Goal: Task Accomplishment & Management: Manage account settings

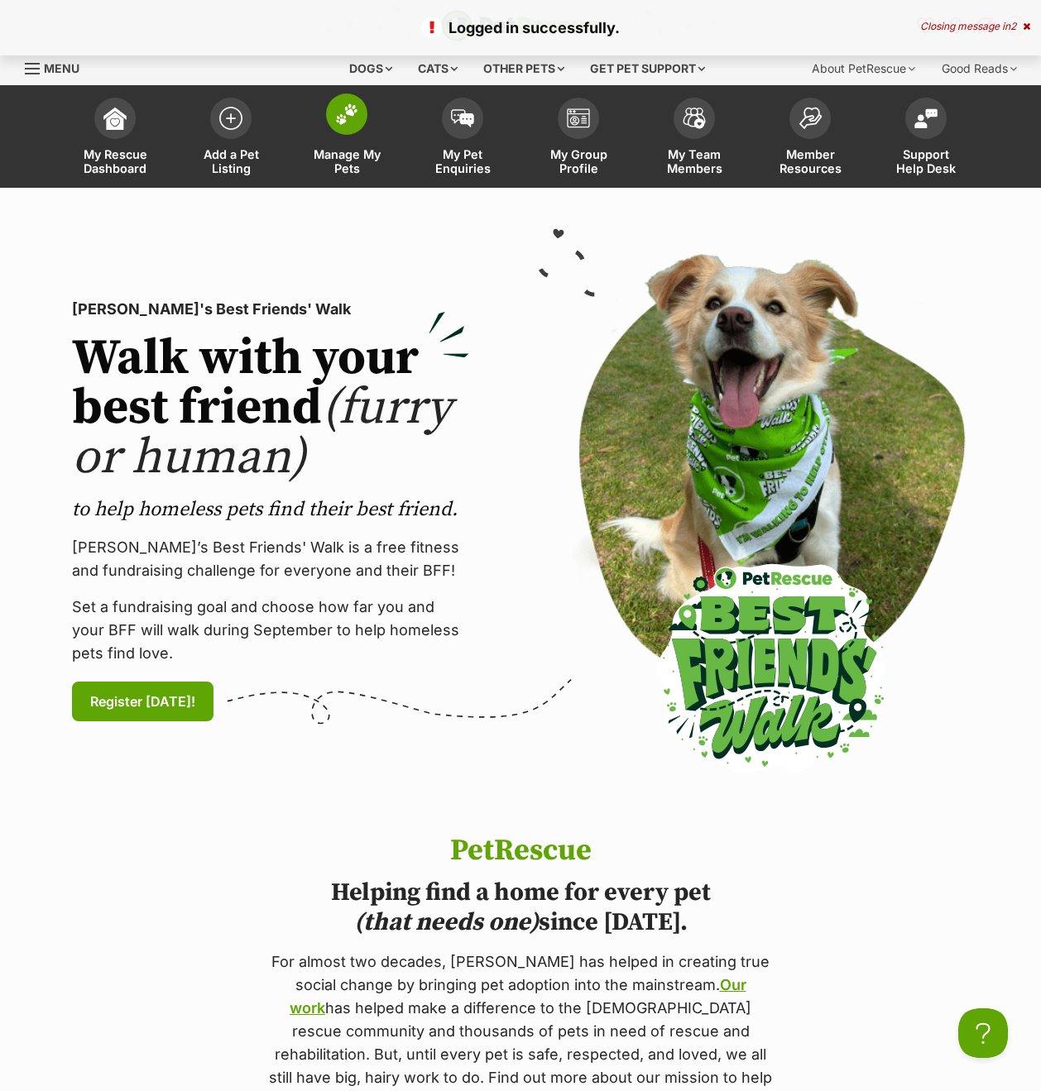
click at [335, 167] on span "Manage My Pets" at bounding box center [346, 161] width 74 height 28
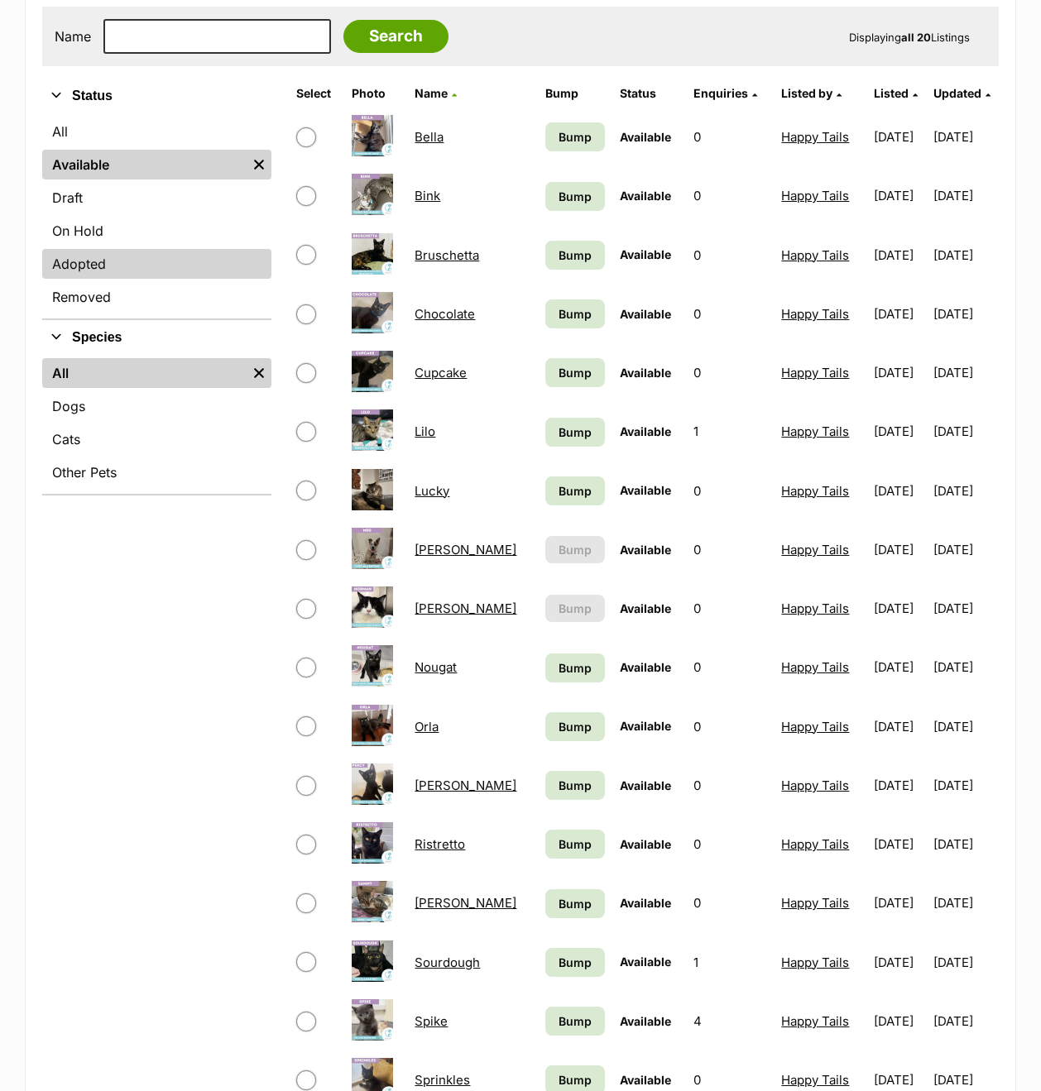
scroll to position [400, 0]
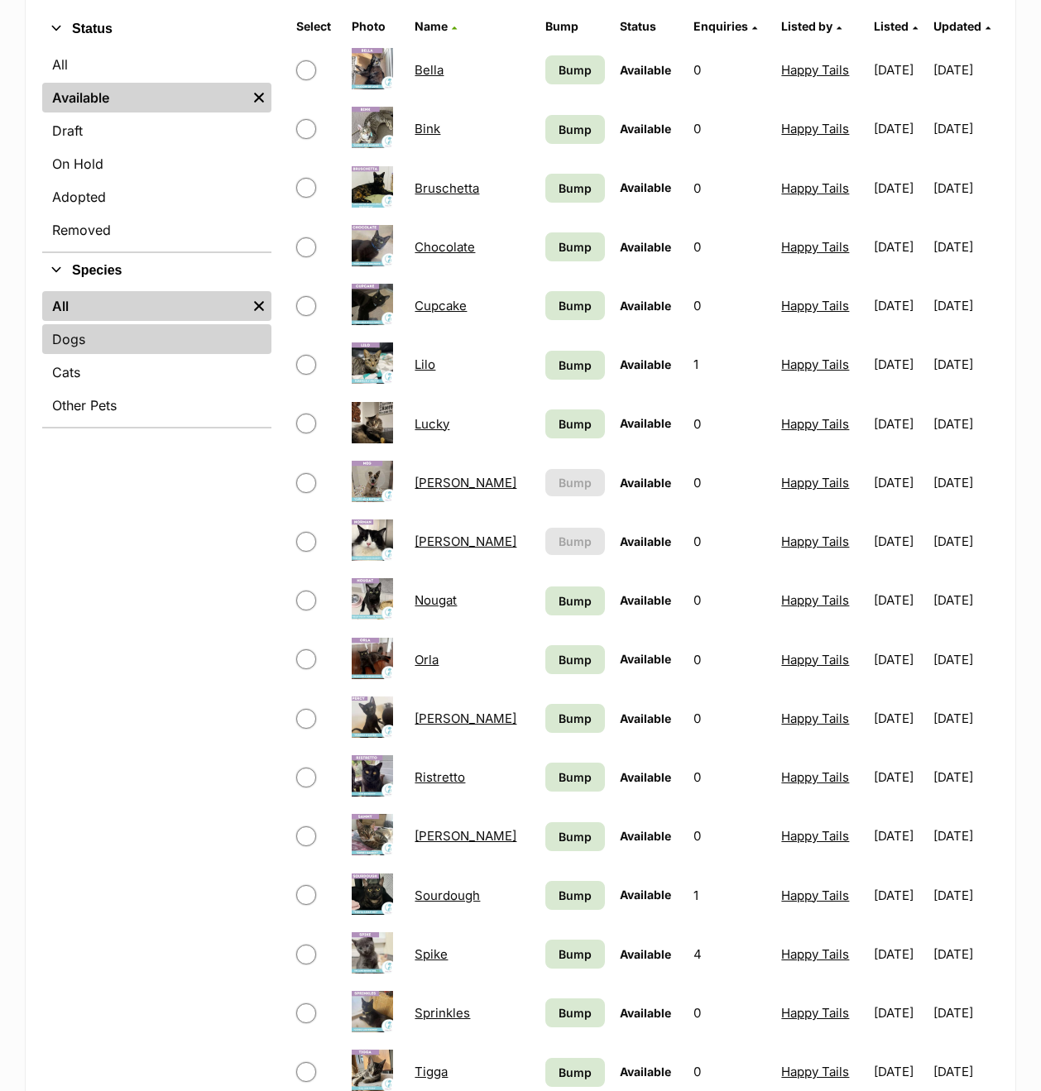
click at [79, 349] on link "Dogs" at bounding box center [156, 339] width 229 height 30
